Goal: Task Accomplishment & Management: Complete application form

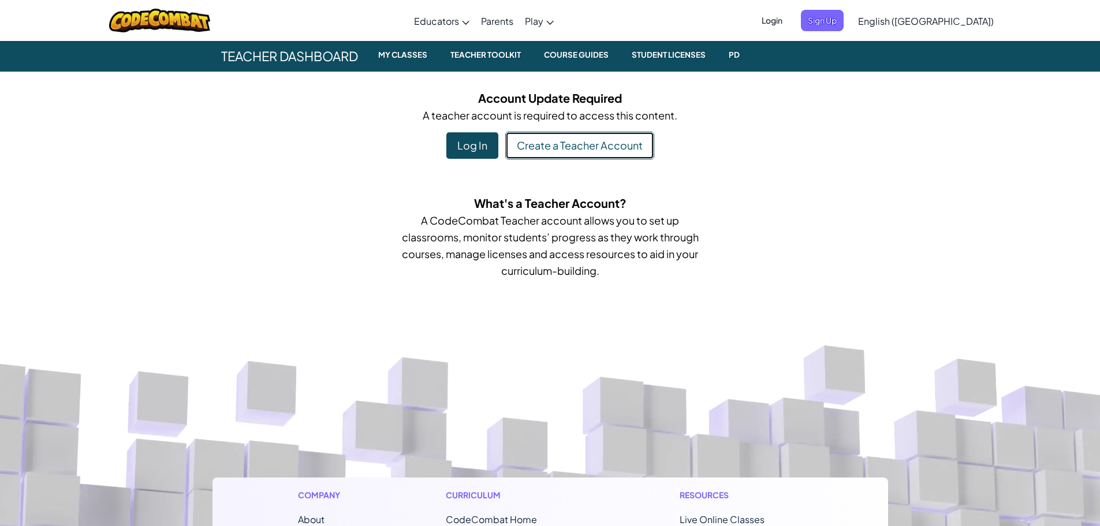
click at [550, 149] on link "Create a Teacher Account" at bounding box center [579, 146] width 149 height 28
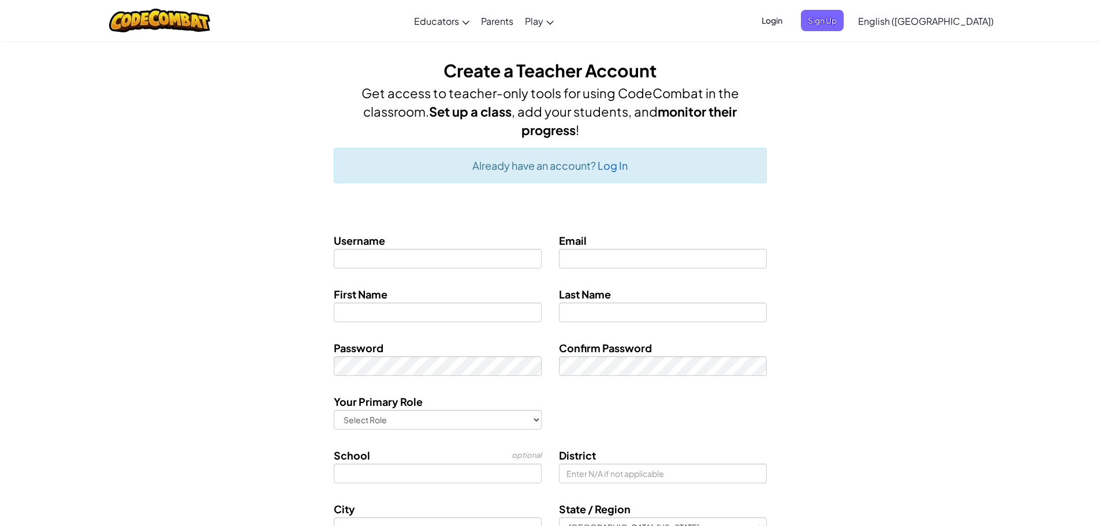
type input "[EMAIL_ADDRESS][DOMAIN_NAME]"
type input "[PERSON_NAME]"
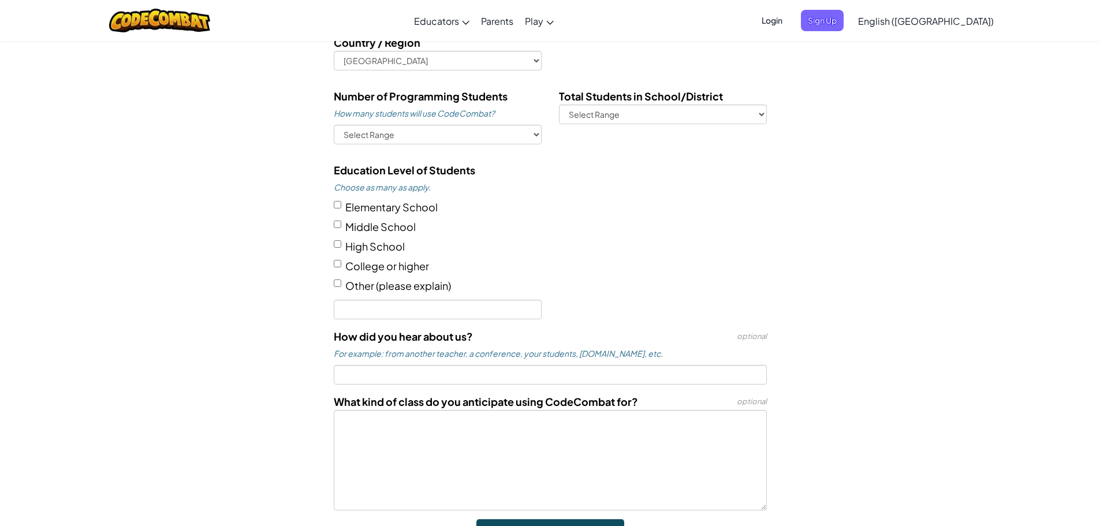
scroll to position [635, 0]
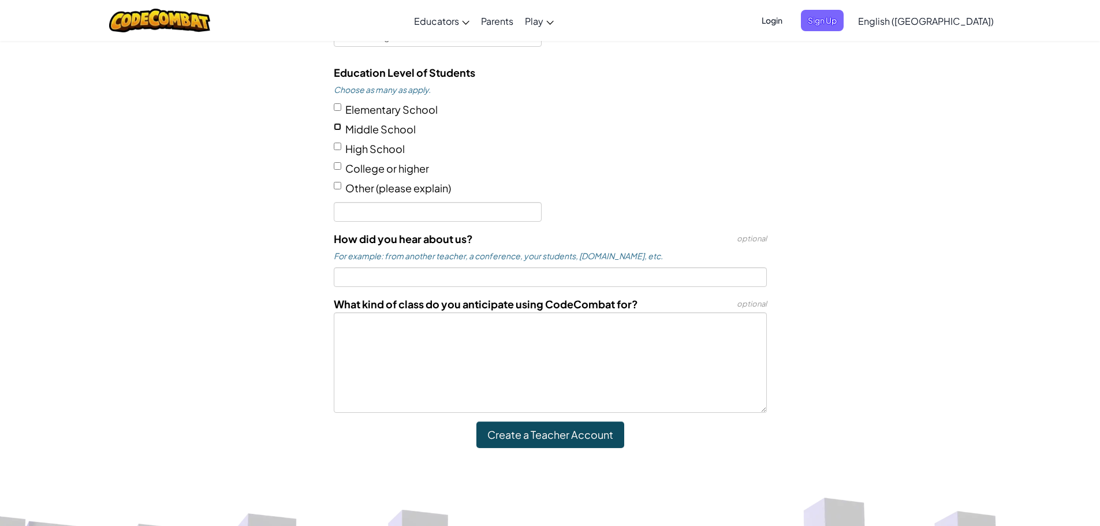
click at [339, 127] on input "Middle School" at bounding box center [338, 127] width 8 height 8
checkbox input "true"
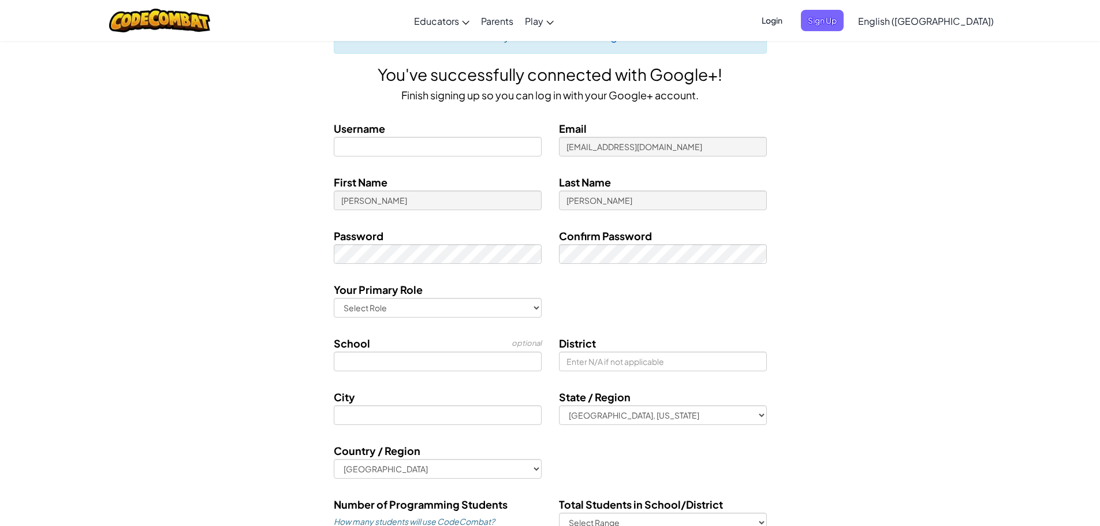
scroll to position [0, 0]
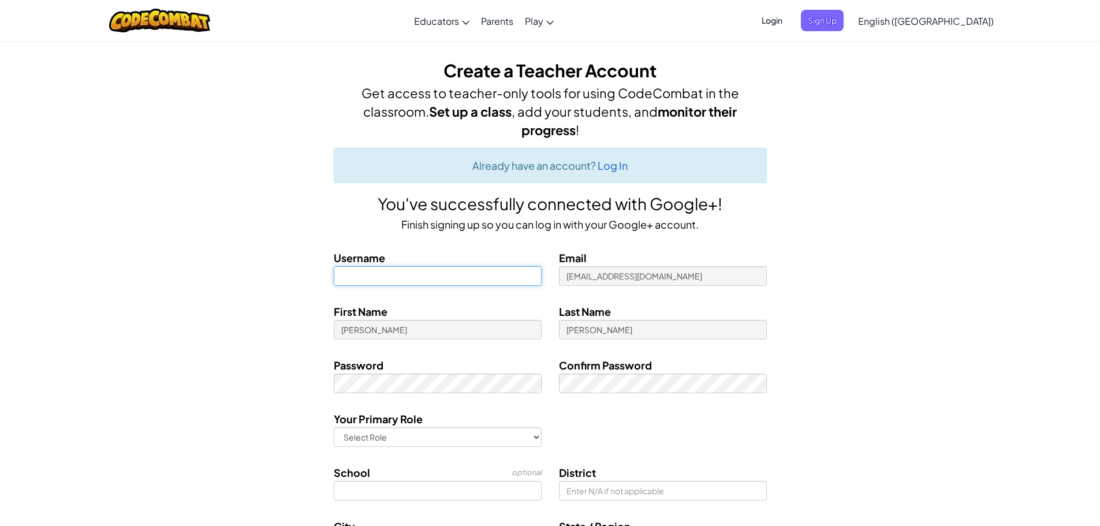
click at [398, 271] on input at bounding box center [438, 276] width 208 height 20
type input "MrThelen"
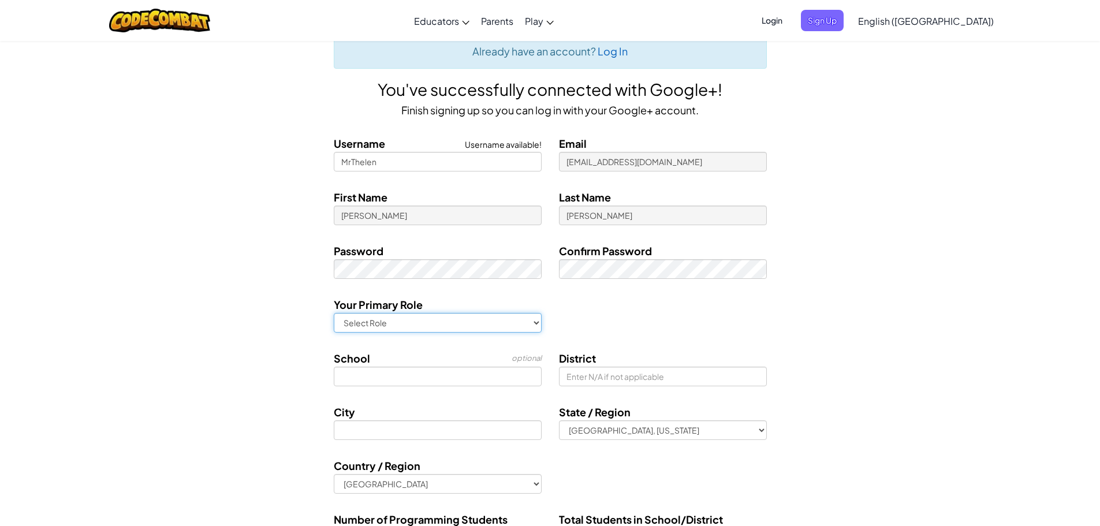
scroll to position [115, 0]
click at [507, 165] on input "MrThelen" at bounding box center [438, 161] width 208 height 20
click at [844, 207] on div "First Name [PERSON_NAME] Last Name [PERSON_NAME]" at bounding box center [549, 210] width 675 height 45
click at [494, 325] on select "Select Role Teacher Technology coordinator Curriculum Specialist/Advisor Princi…" at bounding box center [438, 322] width 208 height 20
select select "Teacher"
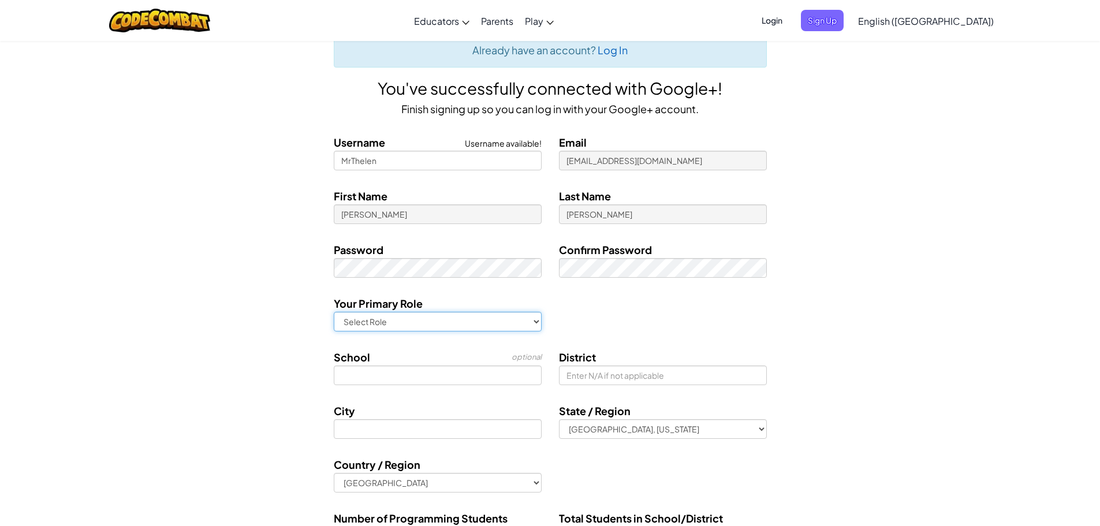
click at [334, 312] on select "Select Role Teacher Technology coordinator Curriculum Specialist/Advisor Princi…" at bounding box center [438, 322] width 208 height 20
click at [379, 372] on input at bounding box center [438, 375] width 208 height 20
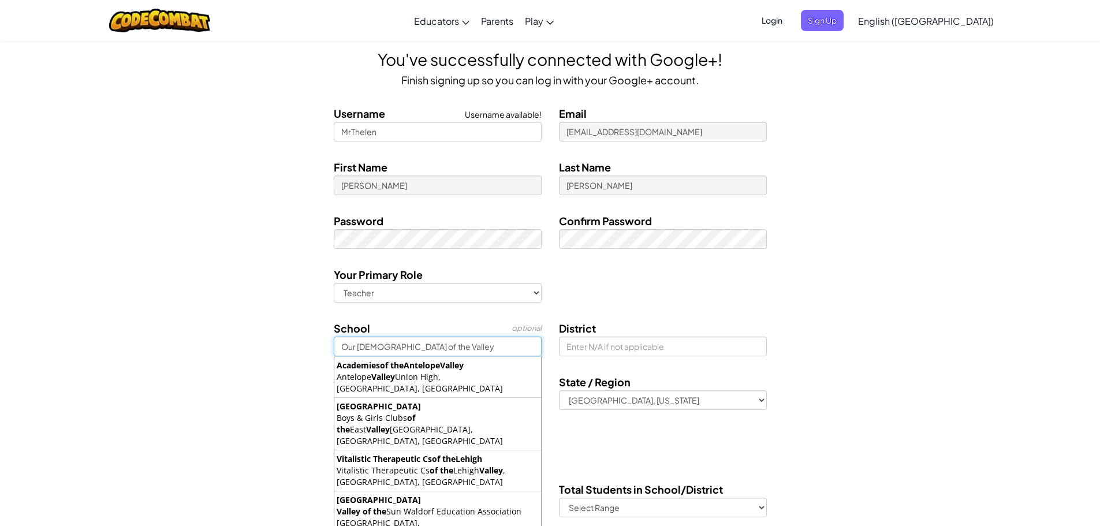
scroll to position [173, 0]
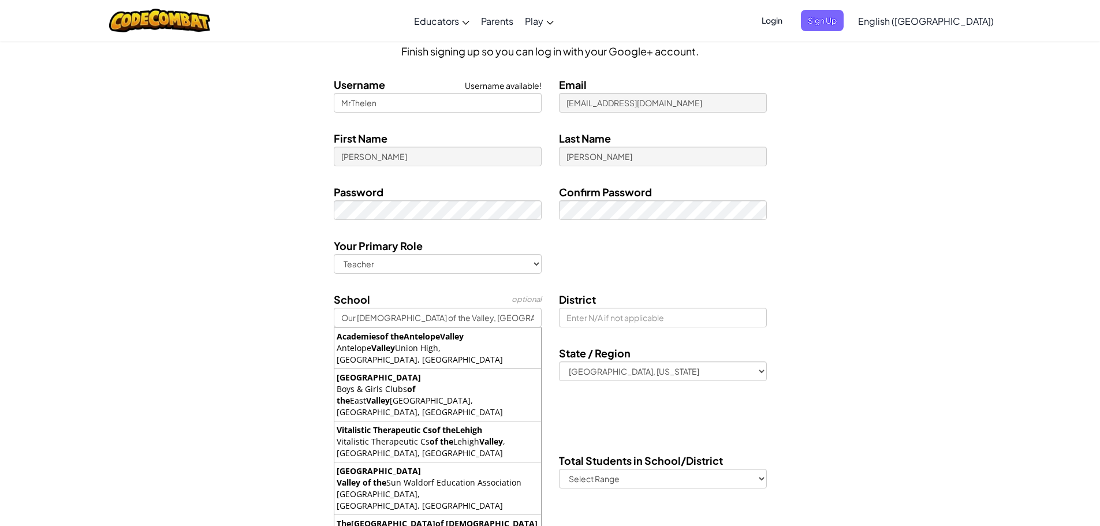
click at [285, 322] on div "School optional [GEOGRAPHIC_DATA][DEMOGRAPHIC_DATA], [GEOGRAPHIC_DATA] [GEOGRAP…" at bounding box center [549, 313] width 675 height 45
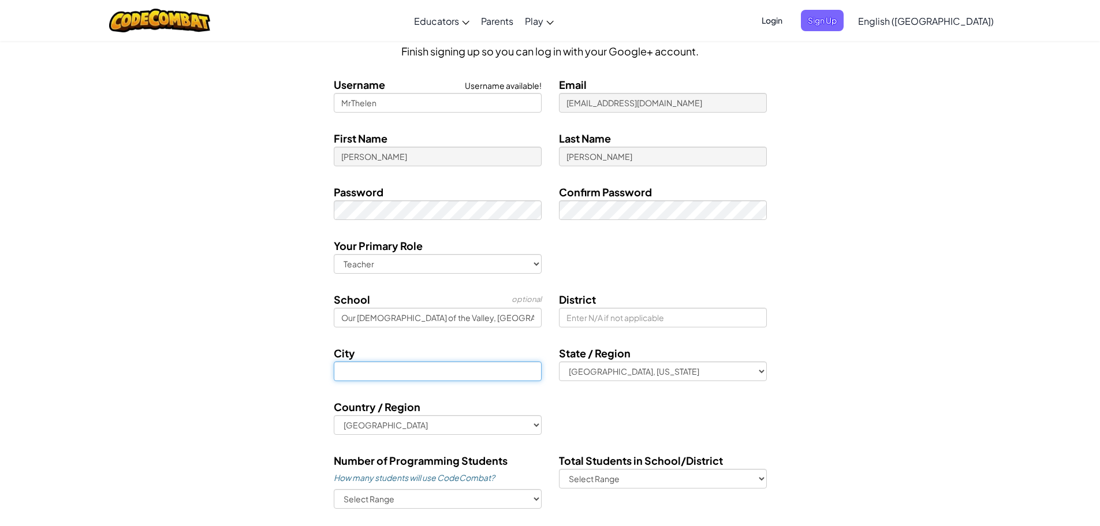
click at [472, 369] on input at bounding box center [438, 371] width 208 height 20
click at [514, 318] on input "Our [DEMOGRAPHIC_DATA] of the Valley, [GEOGRAPHIC_DATA] AL" at bounding box center [438, 318] width 208 height 20
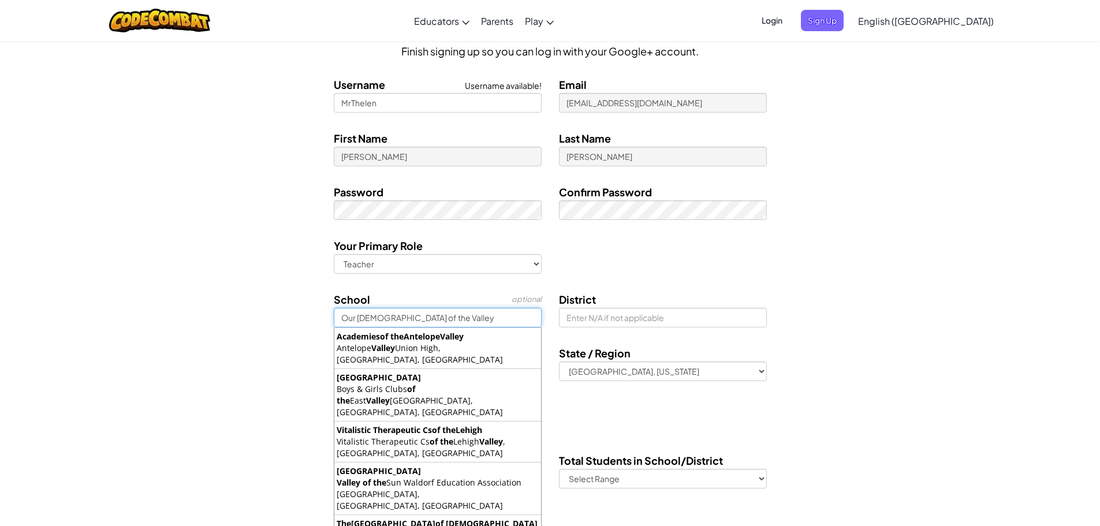
type input "Our [DEMOGRAPHIC_DATA] of the Valley"
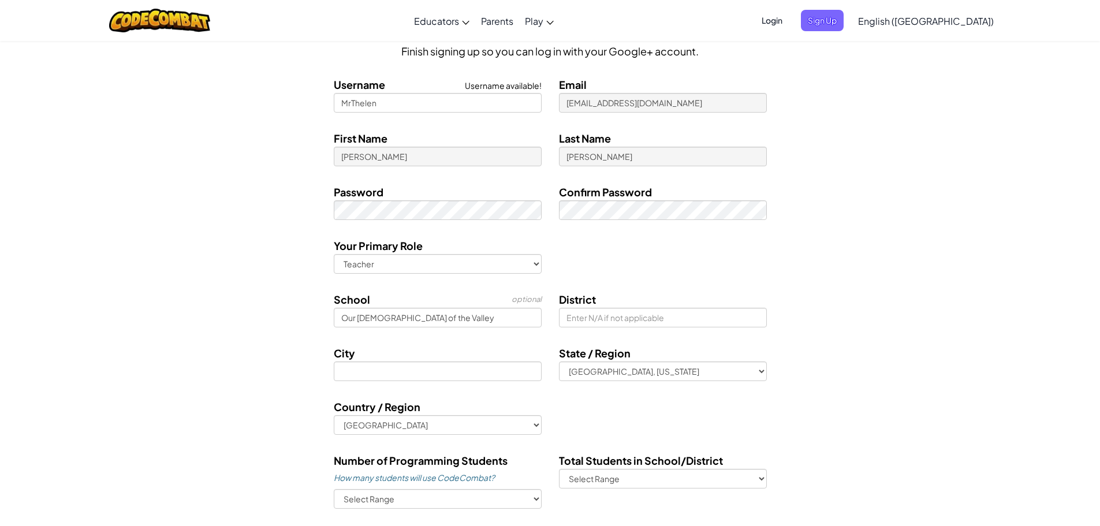
click at [574, 254] on div "Your Primary Role Select Role Teacher Technology coordinator Curriculum Special…" at bounding box center [549, 259] width 675 height 45
click at [454, 360] on div "City" at bounding box center [438, 363] width 208 height 36
click at [462, 368] on input at bounding box center [438, 371] width 208 height 20
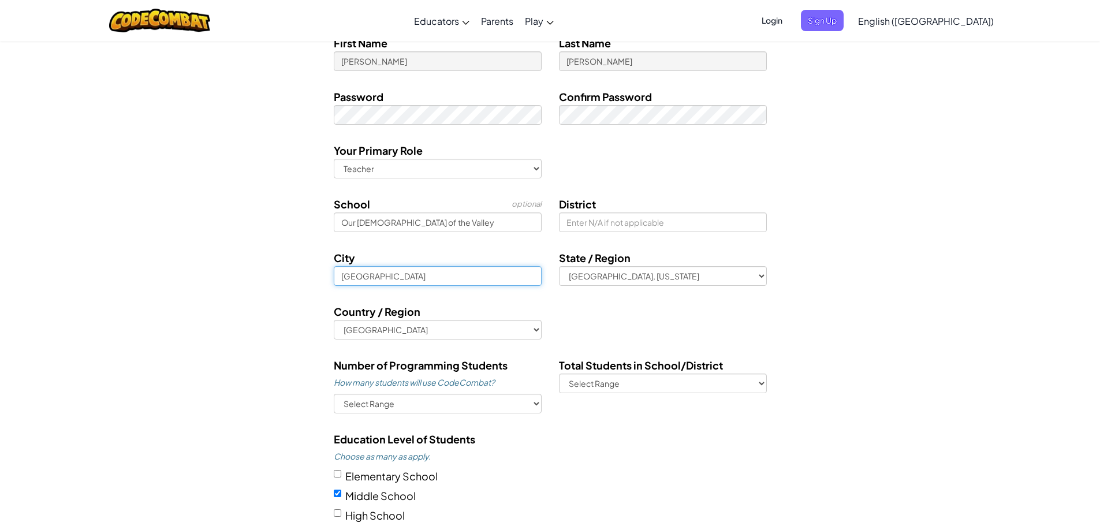
scroll to position [289, 0]
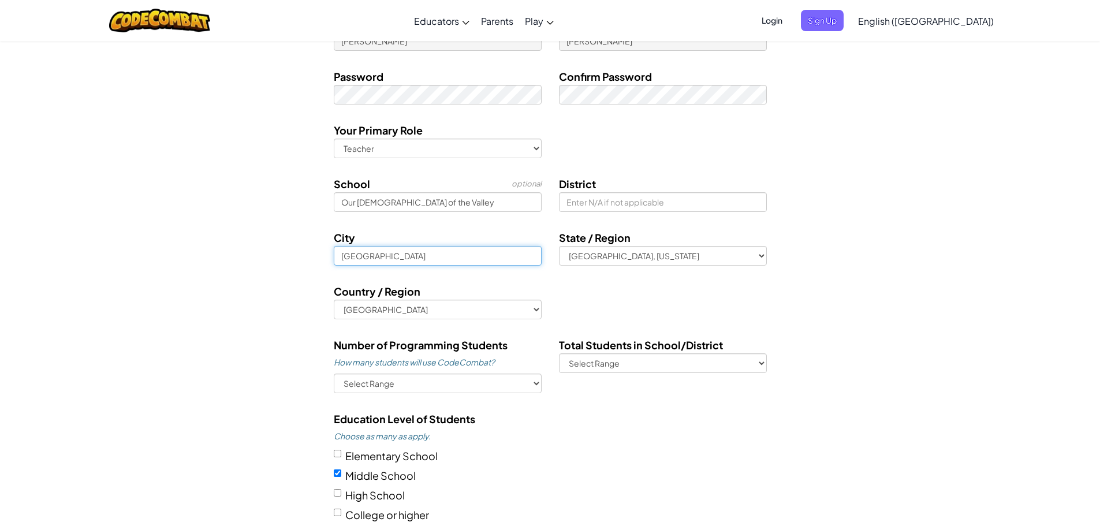
type input "[GEOGRAPHIC_DATA]"
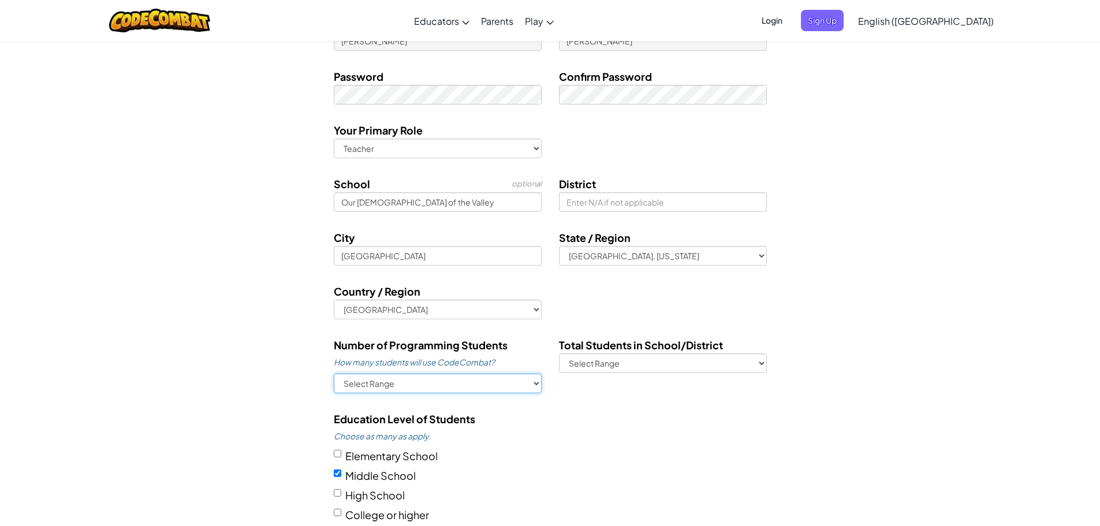
click at [477, 381] on select "Select Range 1-10 11-50 [PHONE_NUMBER] [PHONE_NUMBER] 1000+" at bounding box center [438, 383] width 208 height 20
select select "1-10"
click at [334, 373] on select "Select Range 1-10 11-50 [PHONE_NUMBER] [PHONE_NUMBER] 1000+" at bounding box center [438, 383] width 208 height 20
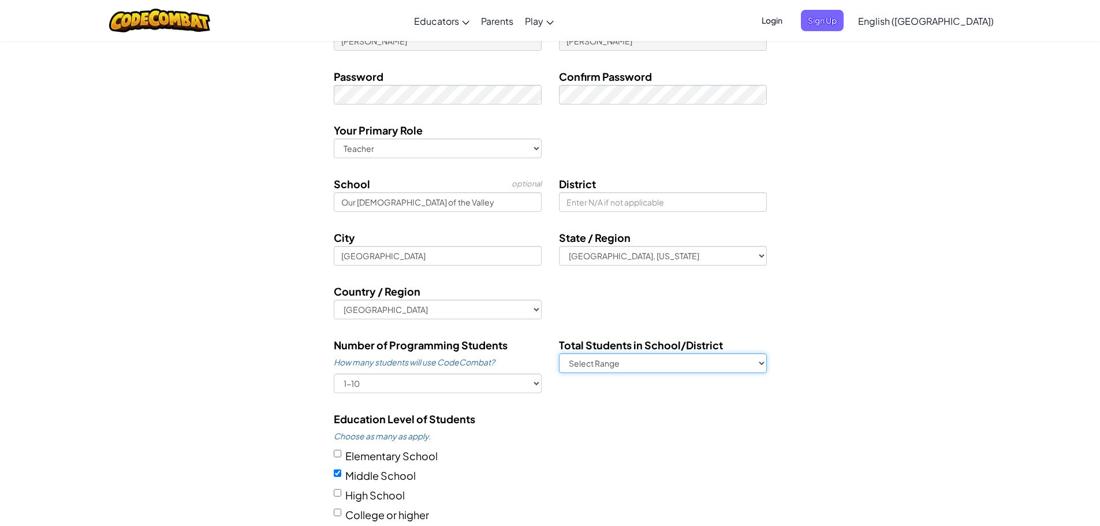
click at [645, 361] on select "Select Range 1-500 500-1,000 1,000-5,000 5,000-10,000 10,000+" at bounding box center [663, 363] width 208 height 20
select select "1-500"
click at [559, 353] on select "Select Range 1-500 500-1,000 1,000-5,000 5,000-10,000 10,000+" at bounding box center [663, 363] width 208 height 20
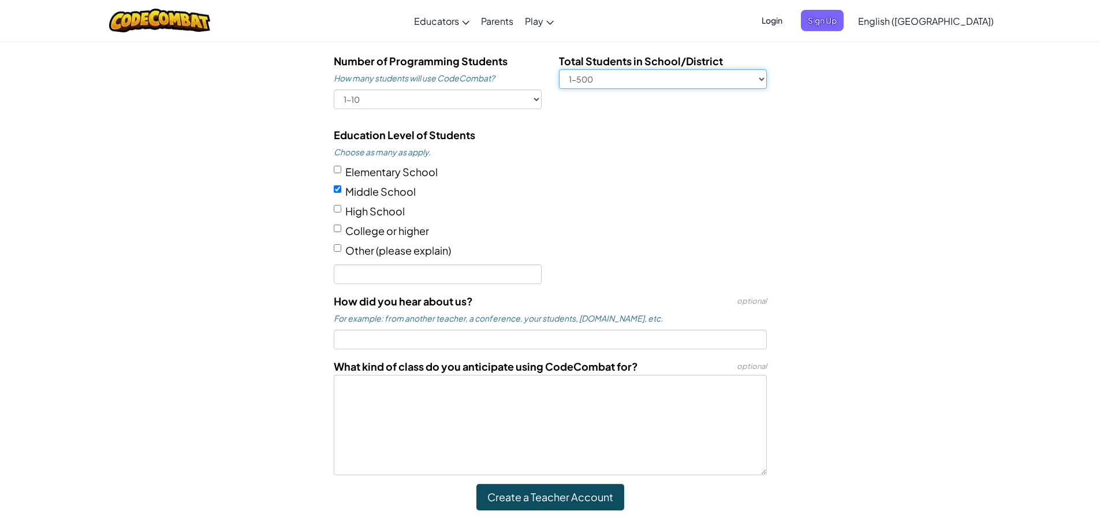
scroll to position [635, 0]
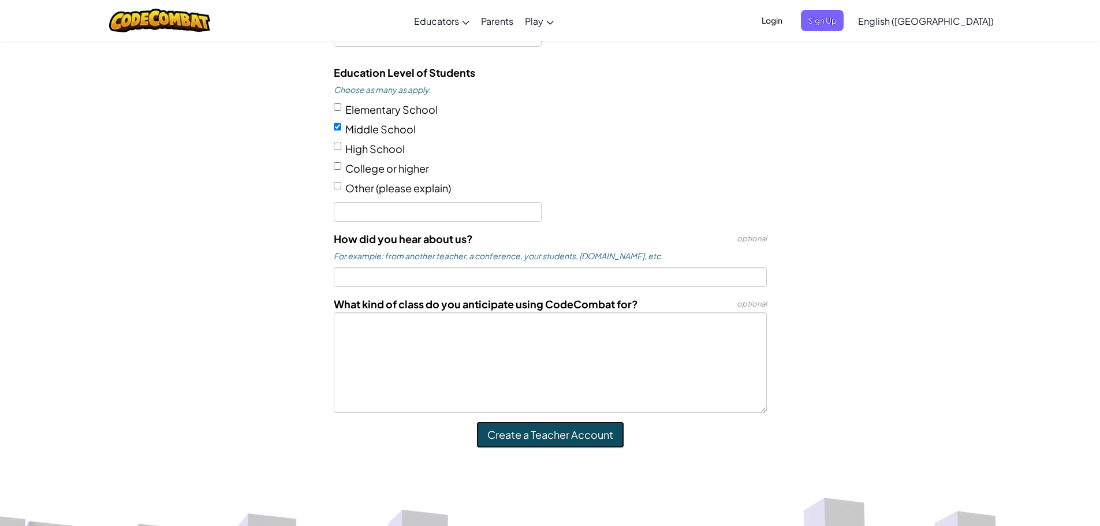
click at [556, 435] on input "Create a Teacher Account" at bounding box center [550, 434] width 148 height 27
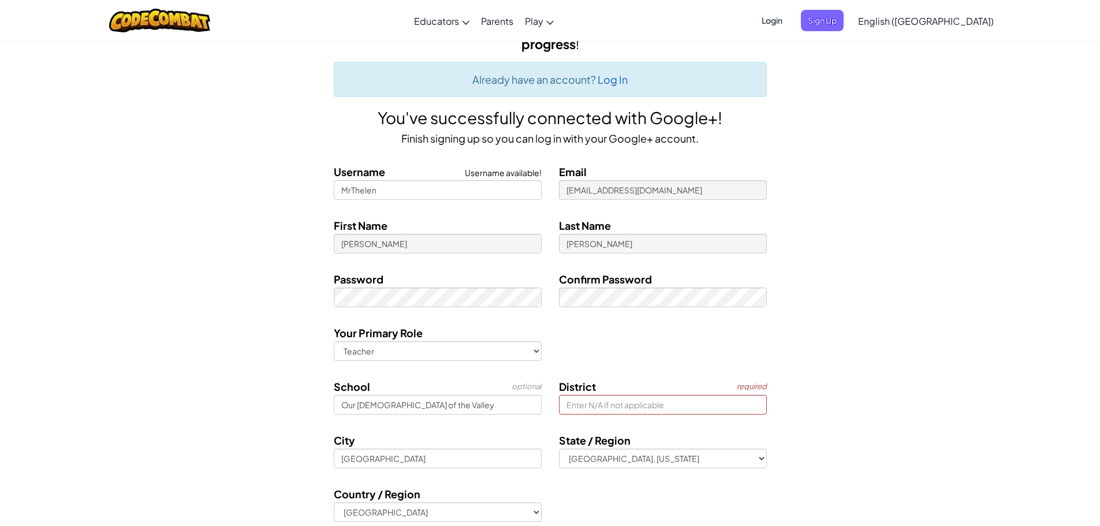
scroll to position [106, 0]
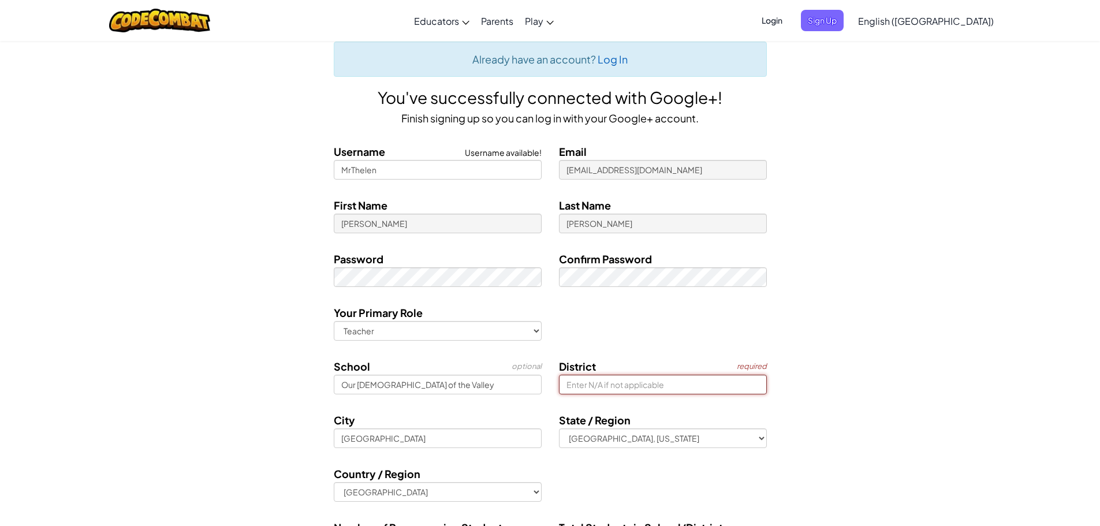
click at [618, 384] on input at bounding box center [663, 385] width 208 height 20
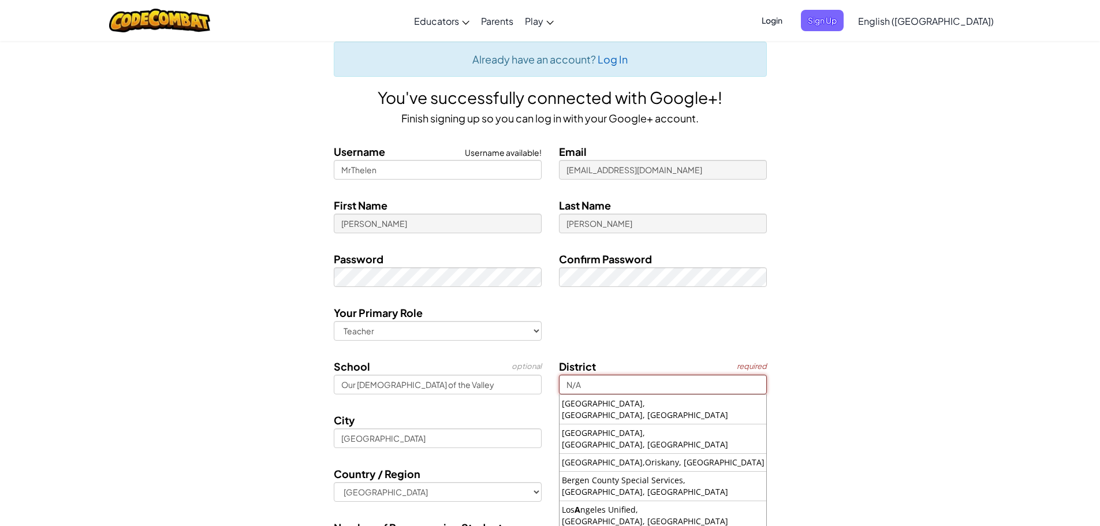
type input "N/A"
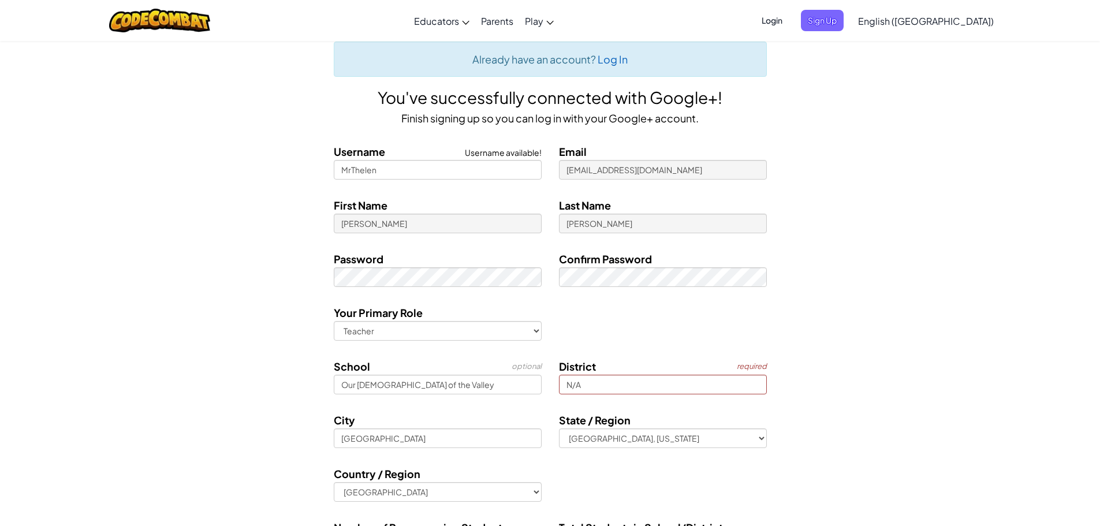
click at [644, 332] on div "Your Primary Role Select Role Teacher Technology coordinator Curriculum Special…" at bounding box center [549, 326] width 675 height 45
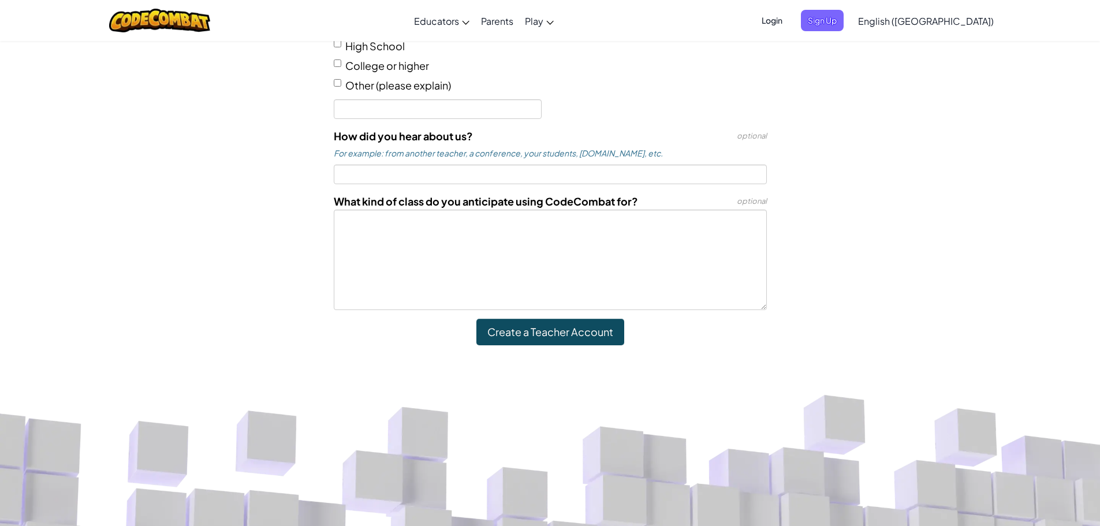
scroll to position [741, 0]
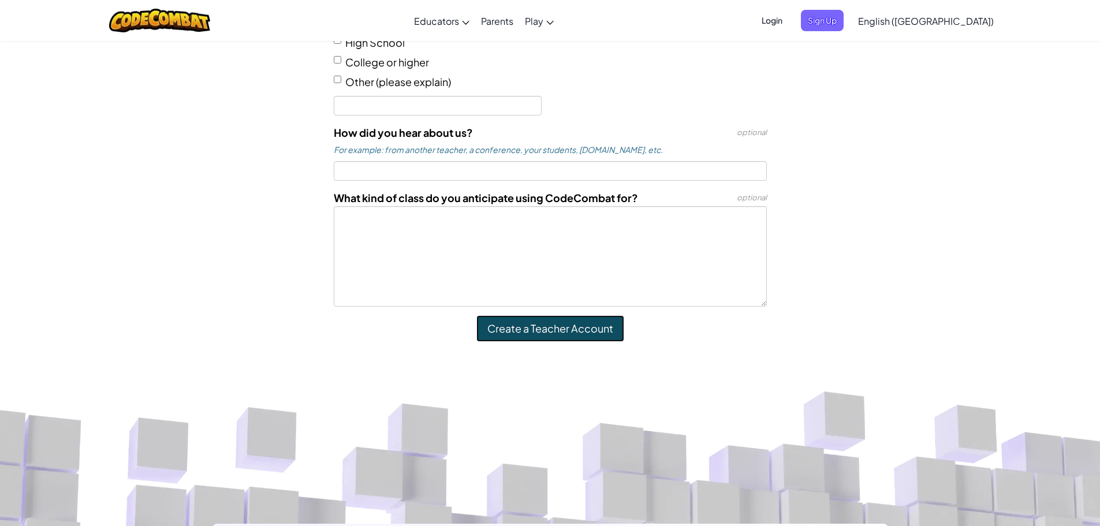
click at [554, 341] on input "Create a Teacher Account" at bounding box center [550, 328] width 148 height 27
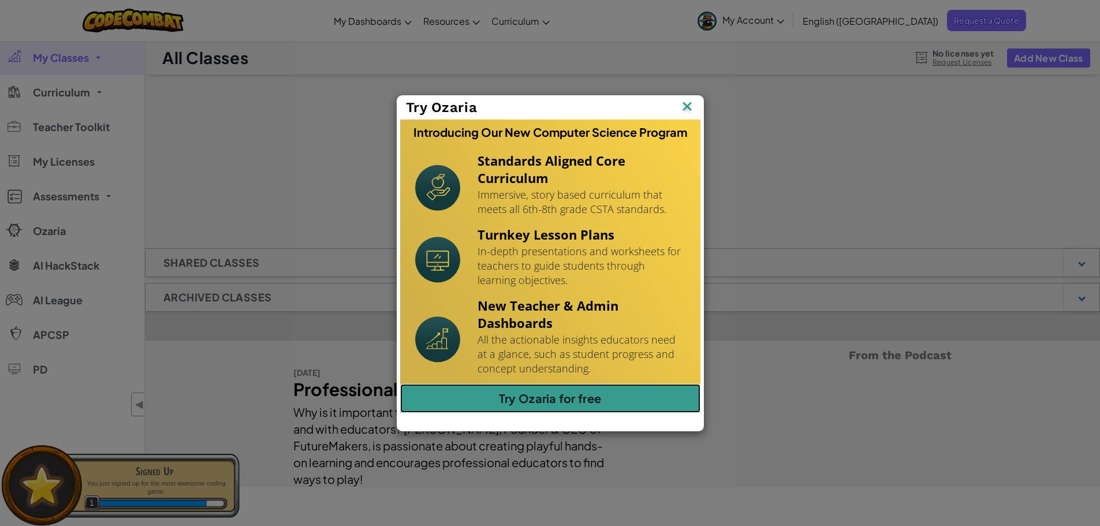
click at [552, 397] on link "Try Ozaria for free" at bounding box center [550, 398] width 300 height 29
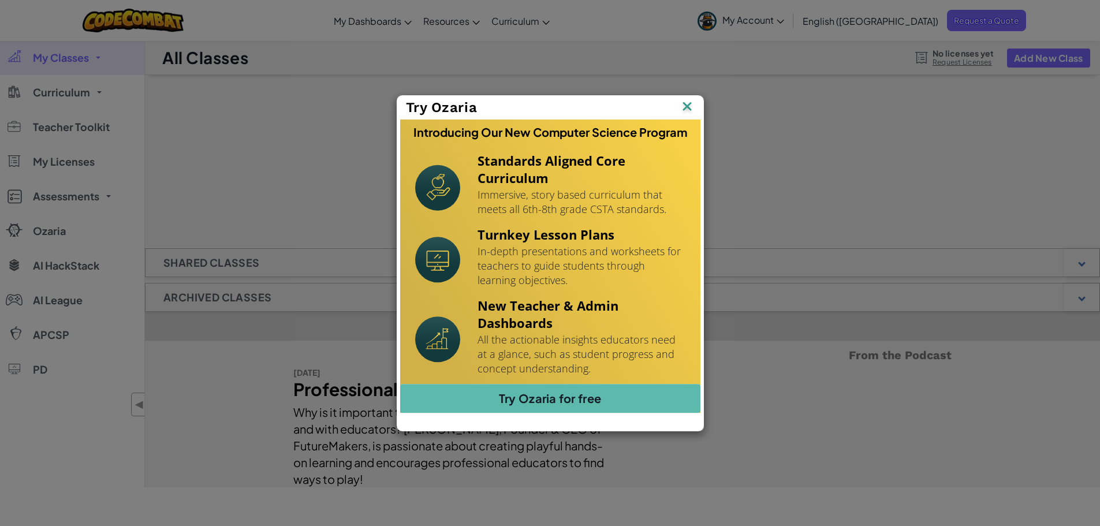
drag, startPoint x: 693, startPoint y: 95, endPoint x: 687, endPoint y: 107, distance: 13.2
click at [691, 98] on div "Try Ozaria" at bounding box center [550, 108] width 306 height 24
drag, startPoint x: 685, startPoint y: 116, endPoint x: 686, endPoint y: 110, distance: 6.4
click at [685, 112] on div "Try Ozaria" at bounding box center [550, 108] width 306 height 24
click at [0, 0] on img at bounding box center [0, 0] width 0 height 0
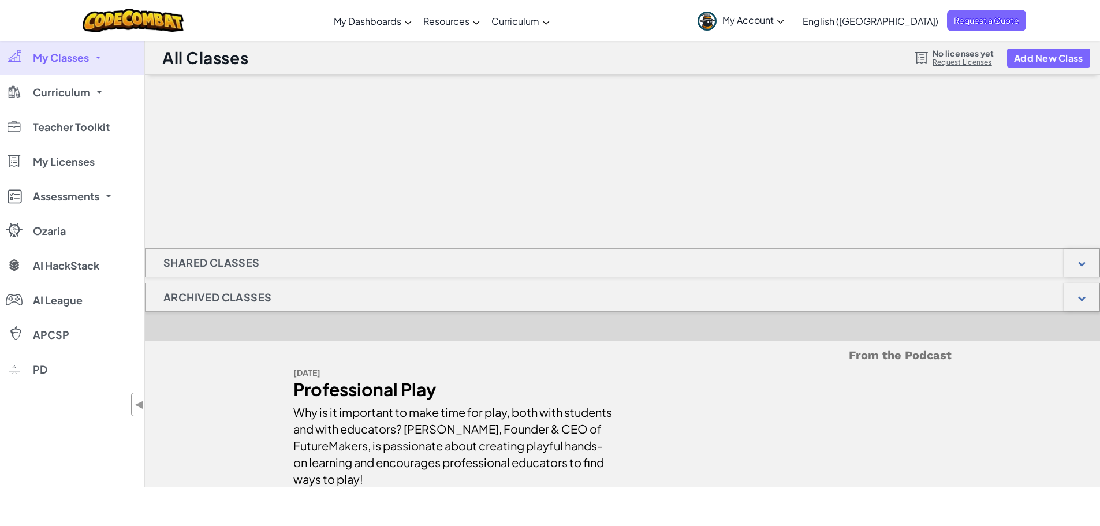
click at [968, 61] on link "Request Licenses" at bounding box center [962, 62] width 61 height 9
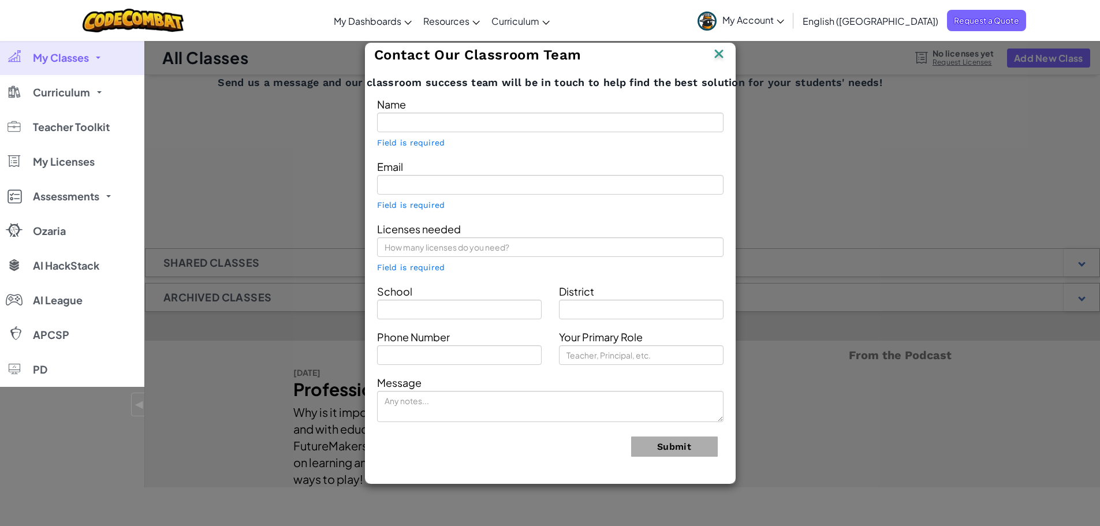
type input "[PERSON_NAME]"
type input "[EMAIL_ADDRESS][DOMAIN_NAME]"
type input "Our [DEMOGRAPHIC_DATA] of the Valley"
type input "Teacher"
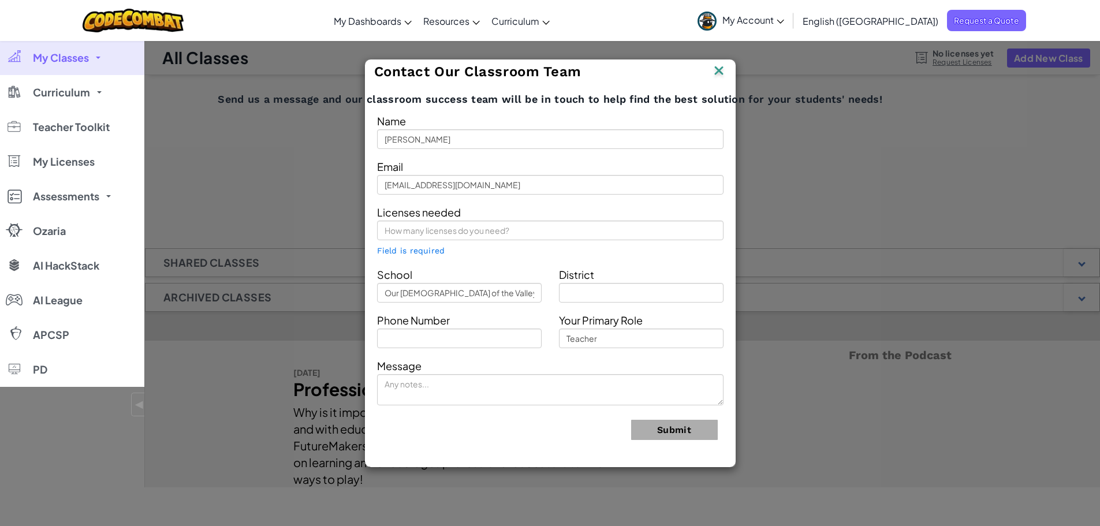
click at [717, 69] on img at bounding box center [718, 71] width 15 height 17
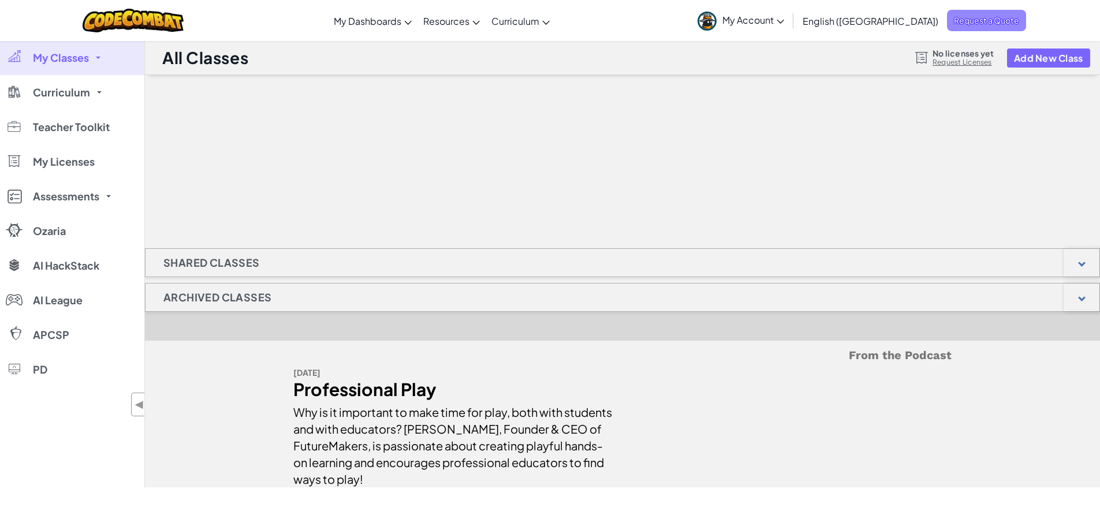
click at [976, 19] on span "Request a Quote" at bounding box center [986, 20] width 79 height 21
